Goal: Information Seeking & Learning: Learn about a topic

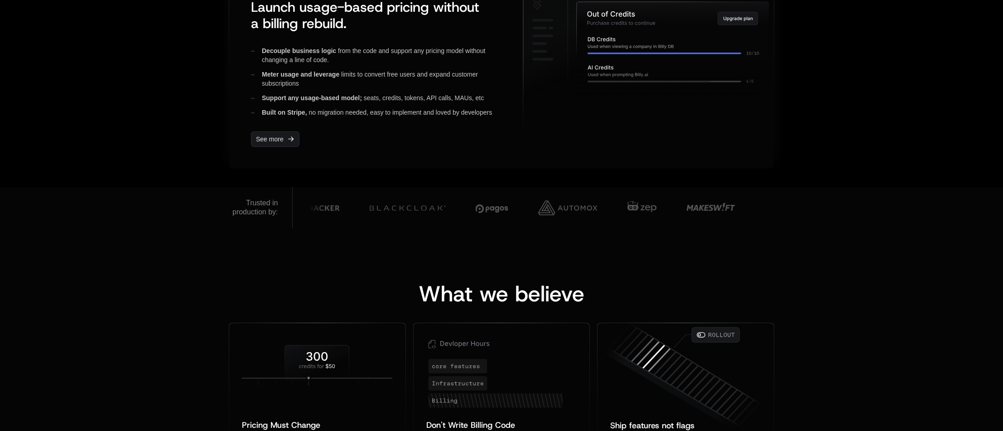
scroll to position [831, 0]
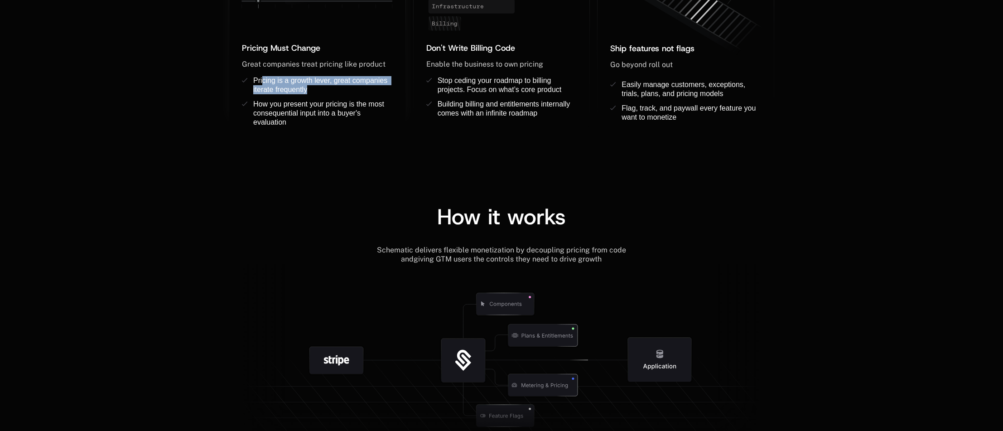
drag, startPoint x: 265, startPoint y: 81, endPoint x: 332, endPoint y: 92, distance: 67.9
click at [332, 92] on div "Pricing is a growth lever, great companies iterate frequently" at bounding box center [323, 85] width 140 height 18
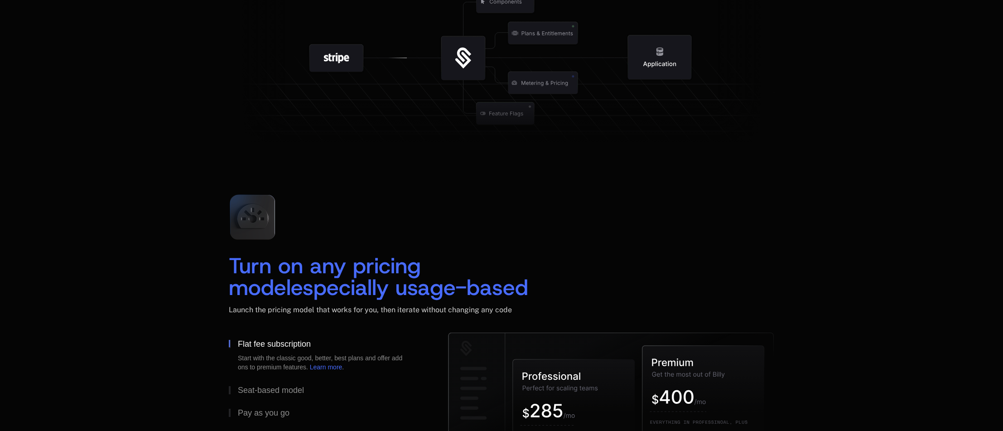
scroll to position [1284, 0]
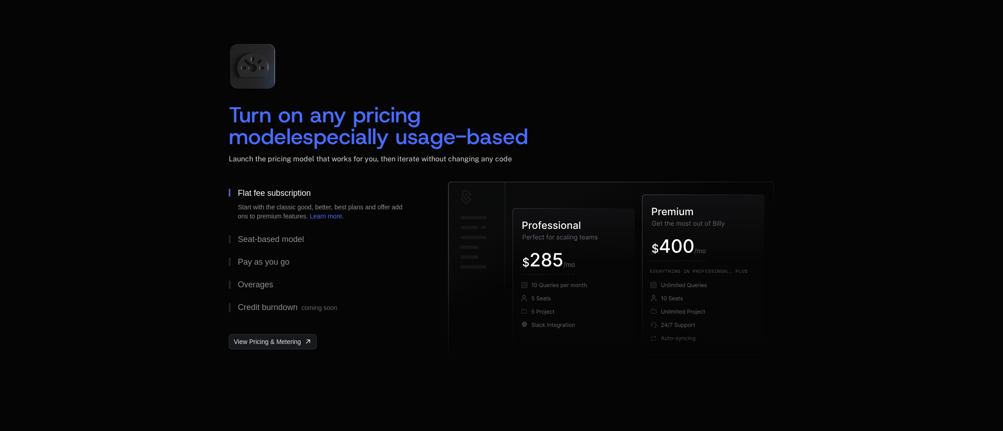
click at [633, 100] on div "Turn on any pricing model especially usage-based Launch the pricing model that …" at bounding box center [502, 108] width 546 height 145
drag, startPoint x: 838, startPoint y: 239, endPoint x: 907, endPoint y: 221, distance: 71.7
click at [838, 239] on div "Turn on any pricing model especially usage-based Launch the pricing model that …" at bounding box center [501, 199] width 1003 height 399
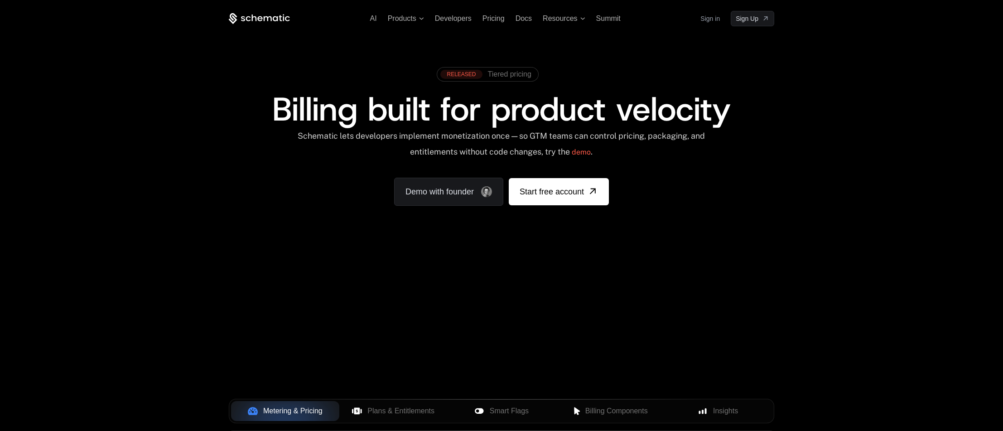
click at [171, 170] on div "AI Products Developers Pricing Docs Resources Summit Sign in Sign Up RELEASED T…" at bounding box center [501, 135] width 1003 height 271
click at [288, 115] on span "Billing built for product velocity" at bounding box center [501, 109] width 459 height 44
click at [189, 200] on div "AI Products Developers Pricing Docs Resources Summit Sign in Sign Up RELEASED T…" at bounding box center [501, 135] width 1003 height 271
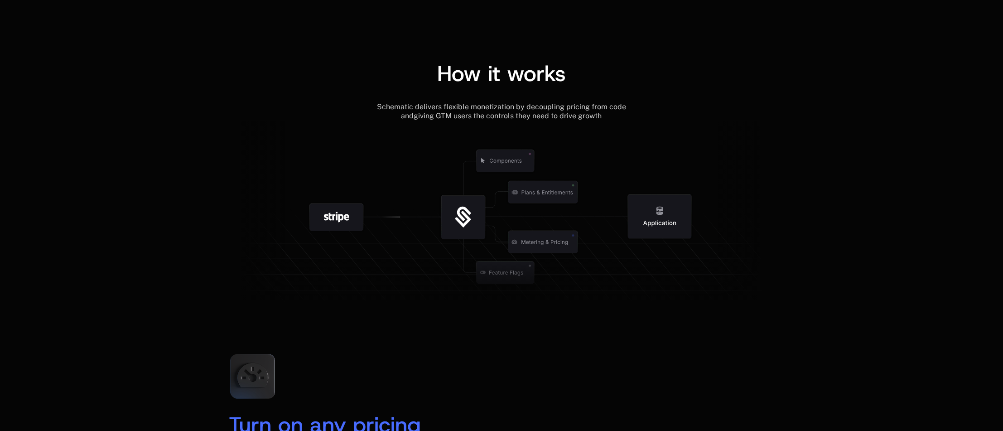
scroll to position [982, 0]
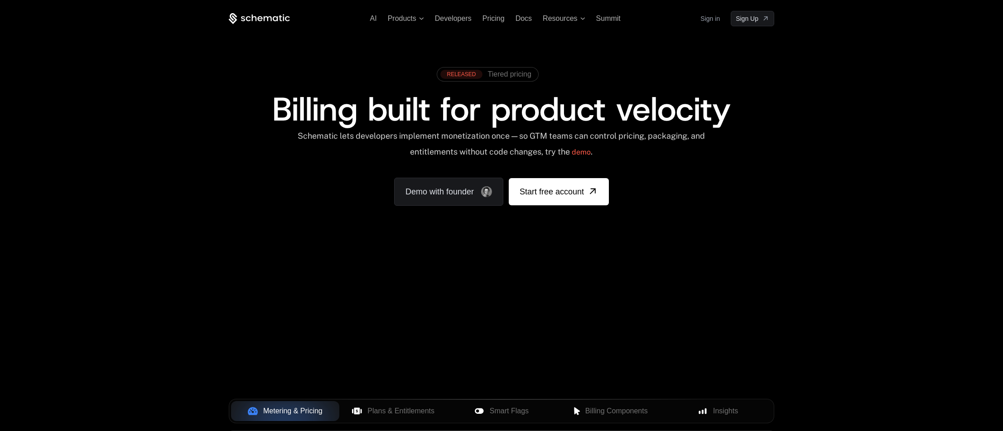
click at [239, 73] on div "RELEASED Tiered pricing" at bounding box center [502, 78] width 546 height 30
drag, startPoint x: 298, startPoint y: 216, endPoint x: 304, endPoint y: 212, distance: 6.8
click at [298, 216] on div "RELEASED Tiered pricing Billing built for product velocity Schematic lets devel…" at bounding box center [501, 134] width 589 height 216
drag, startPoint x: 242, startPoint y: 204, endPoint x: 77, endPoint y: 2, distance: 260.8
click at [242, 204] on div "RELEASED Tiered pricing Billing built for product velocity Schematic lets devel…" at bounding box center [502, 134] width 546 height 143
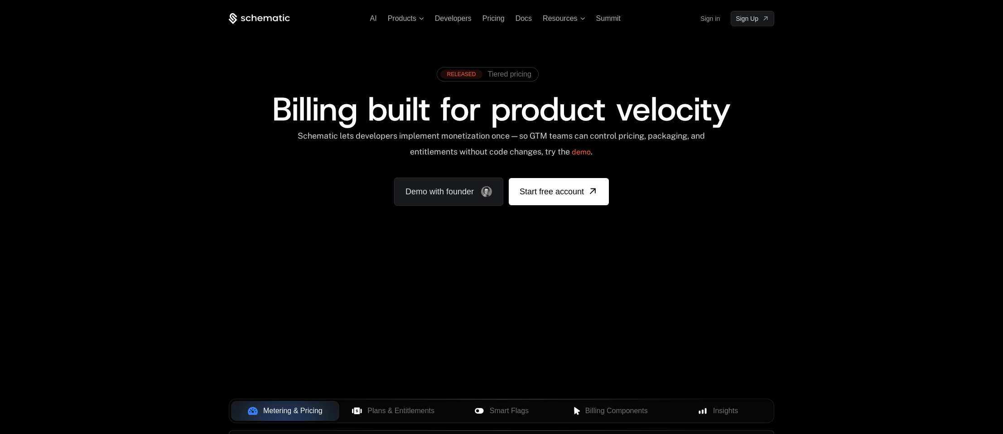
click at [1, 135] on div "AI Products Developers Pricing Docs Resources Summit Sign in Sign Up RELEASED T…" at bounding box center [501, 135] width 1003 height 271
